Goal: Navigation & Orientation: Find specific page/section

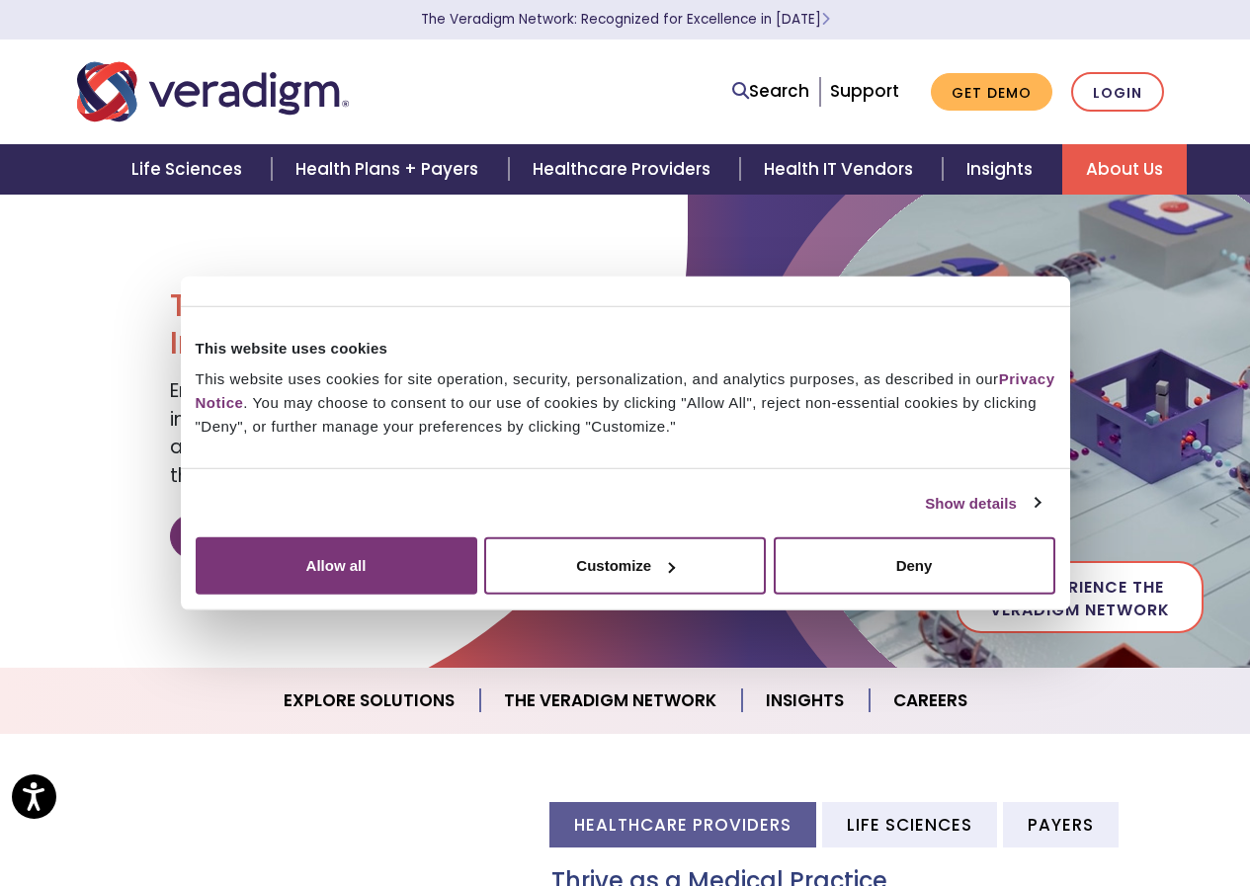
click at [1148, 165] on link "About Us" at bounding box center [1124, 169] width 124 height 50
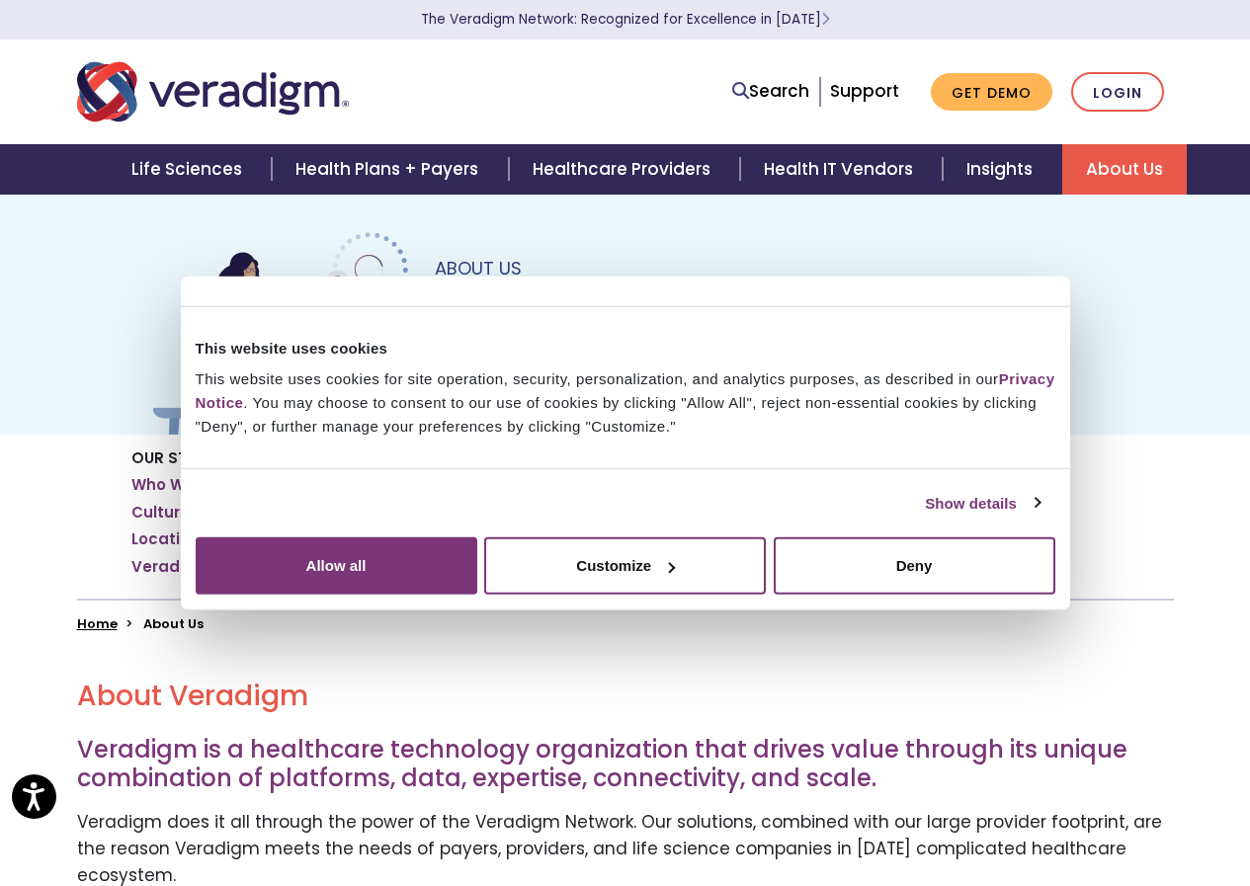
scroll to position [198, 0]
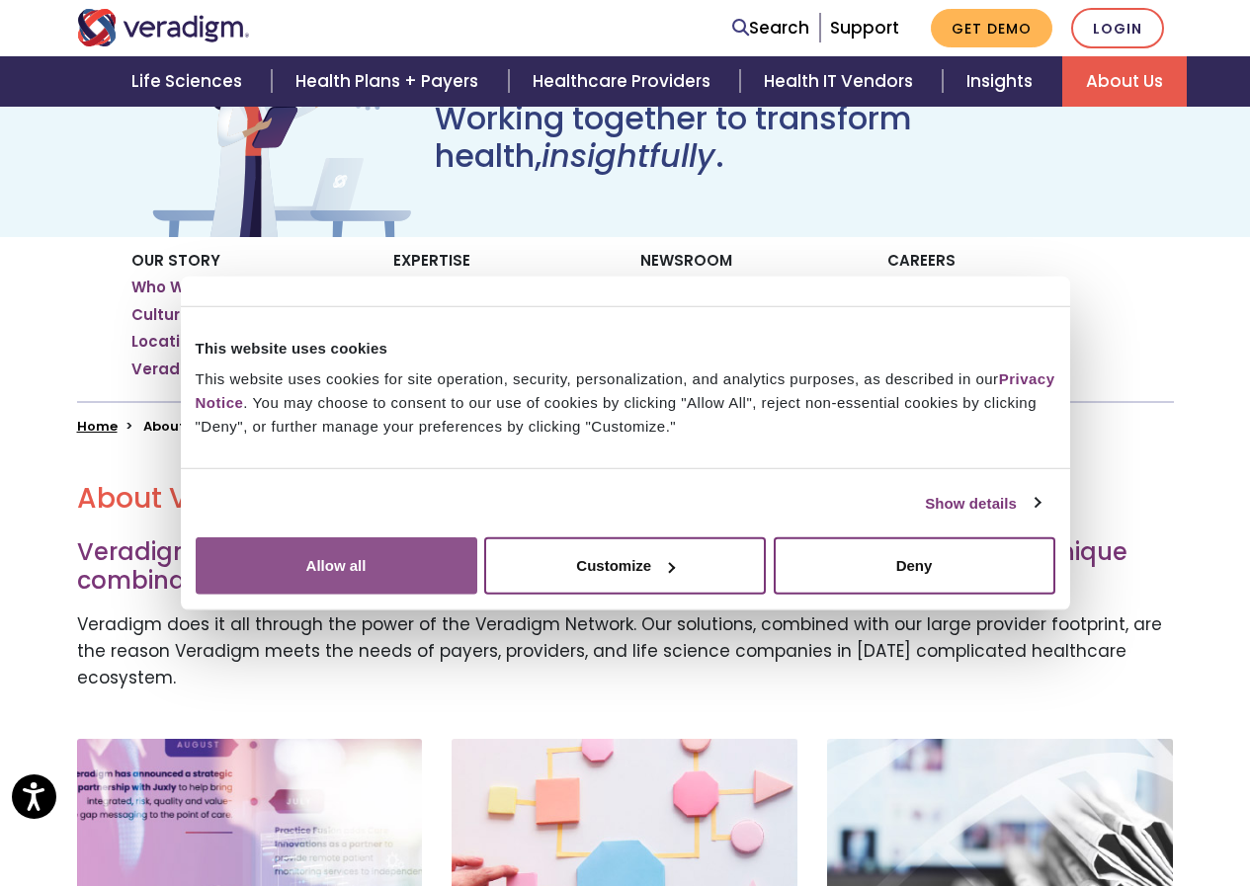
click at [477, 595] on button "Allow all" at bounding box center [337, 565] width 282 height 57
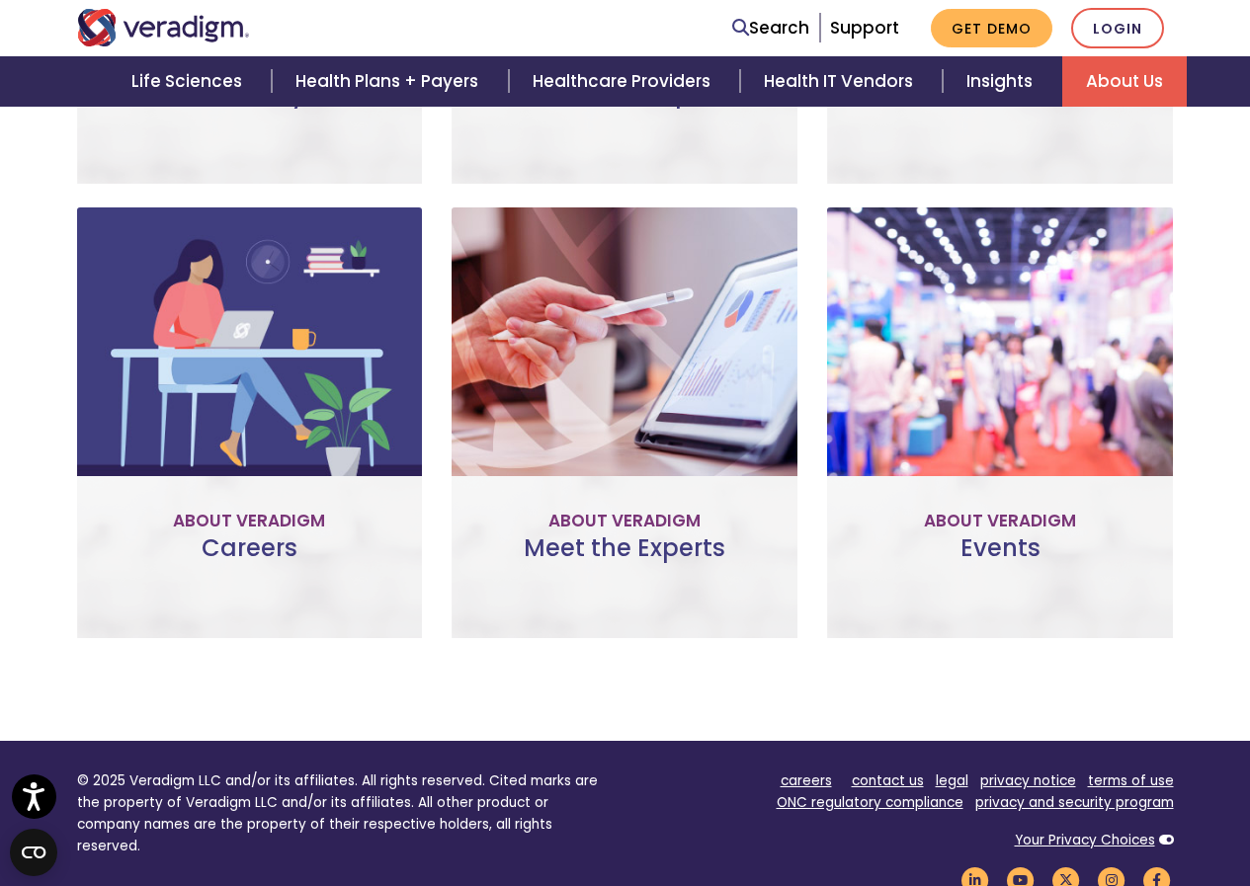
scroll to position [1185, 0]
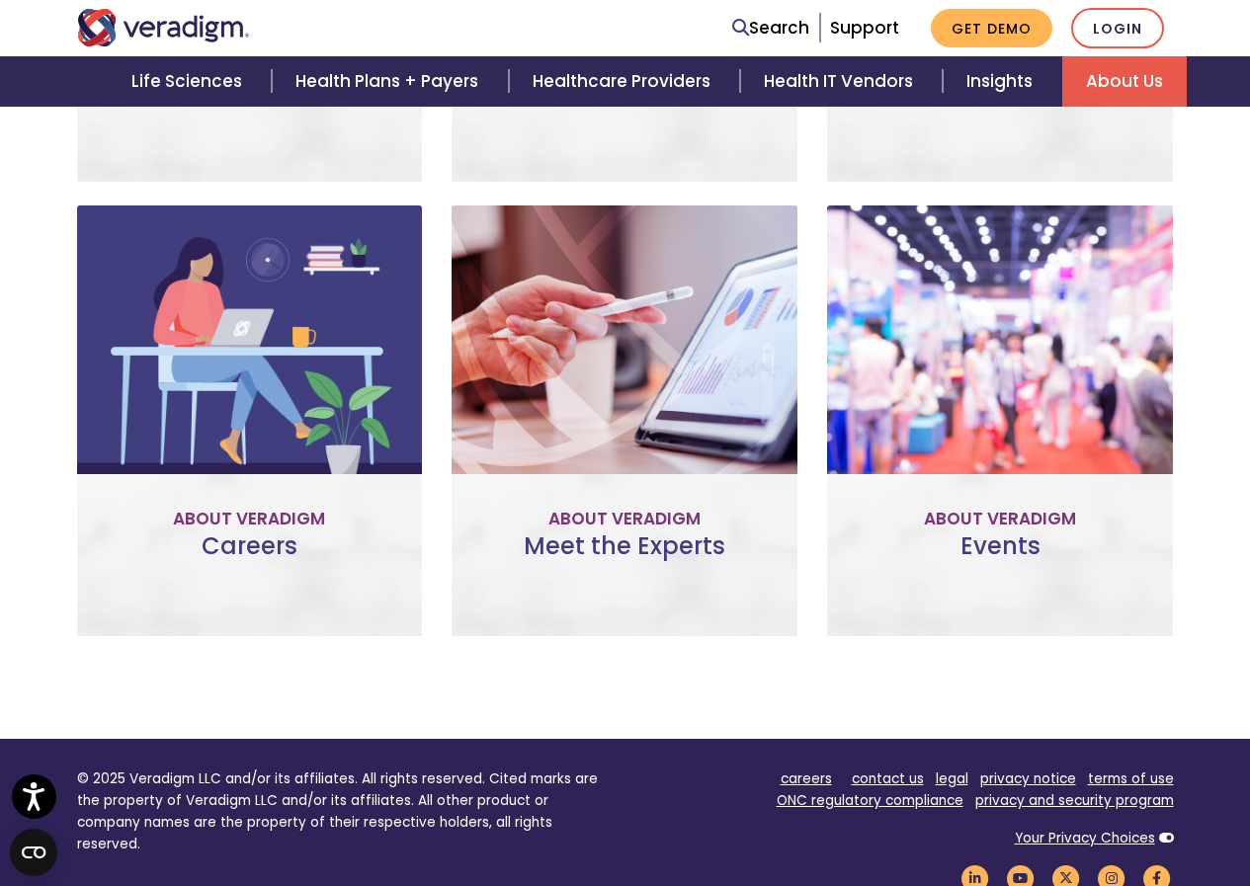
click at [261, 487] on link "Join Our Team" at bounding box center [250, 509] width 186 height 45
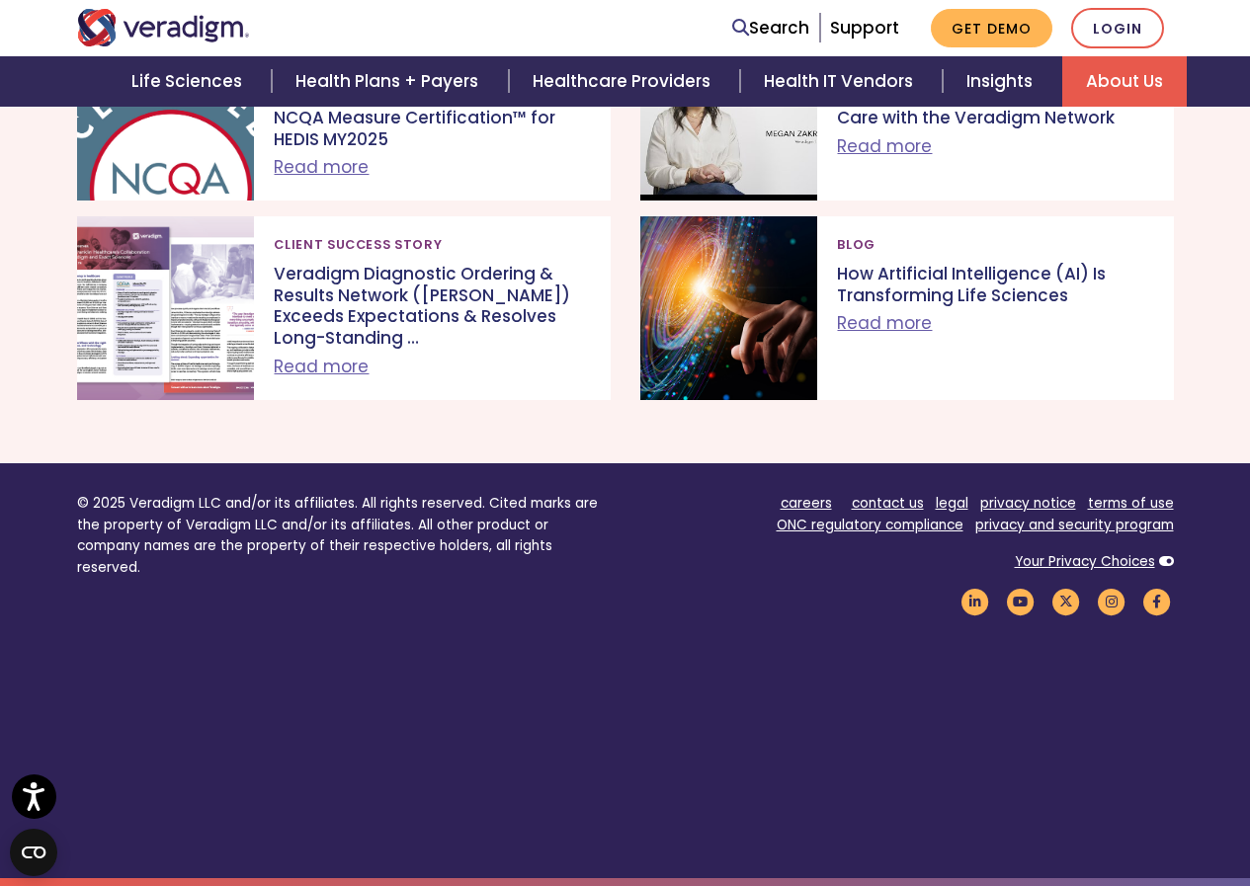
scroll to position [2226, 0]
